Goal: Task Accomplishment & Management: Manage account settings

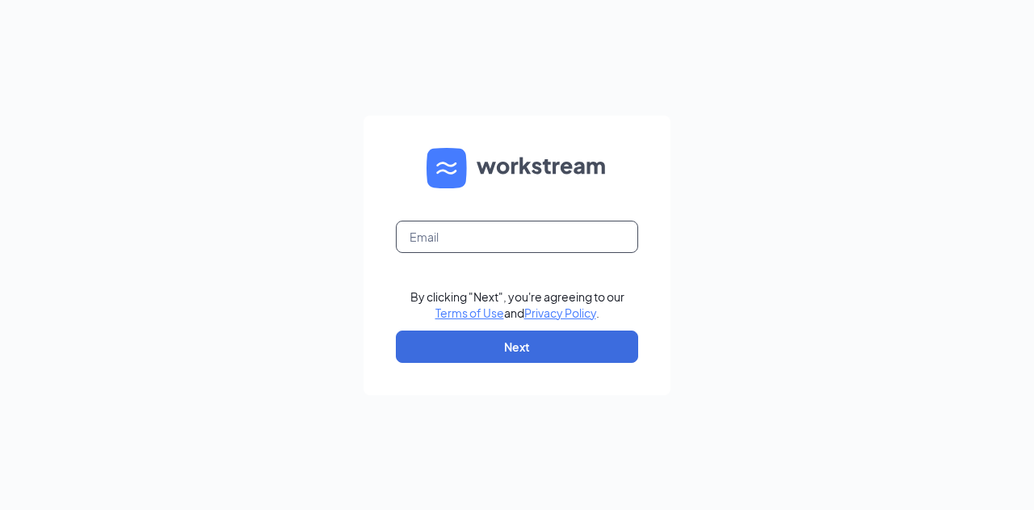
click at [598, 249] on input "text" at bounding box center [517, 237] width 242 height 32
type input "kennedi@cincinnaticookies.com"
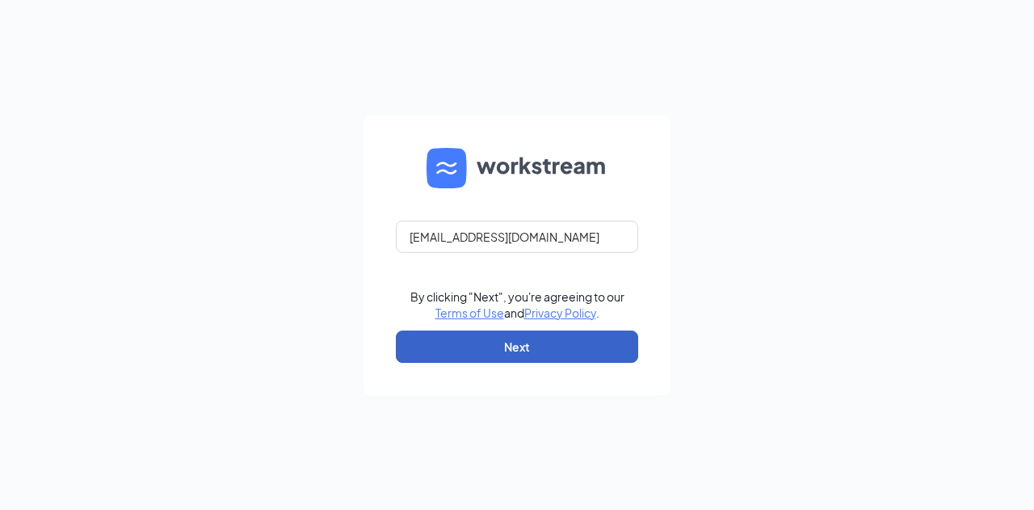
click at [548, 347] on button "Next" at bounding box center [517, 346] width 242 height 32
